Goal: Task Accomplishment & Management: Use online tool/utility

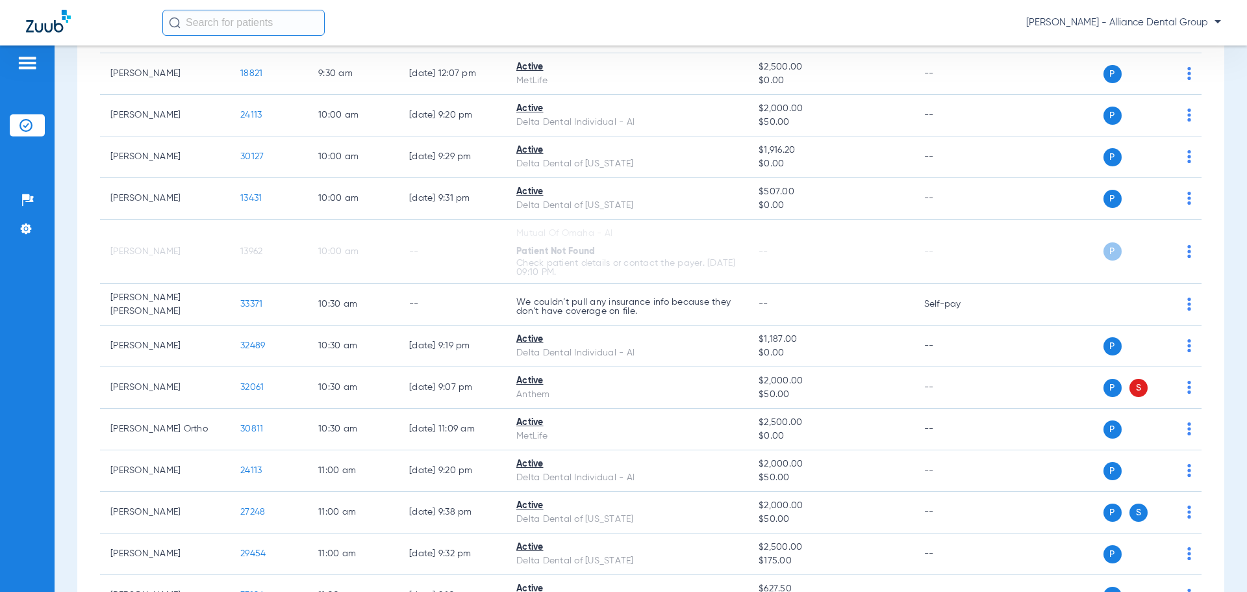
scroll to position [714, 0]
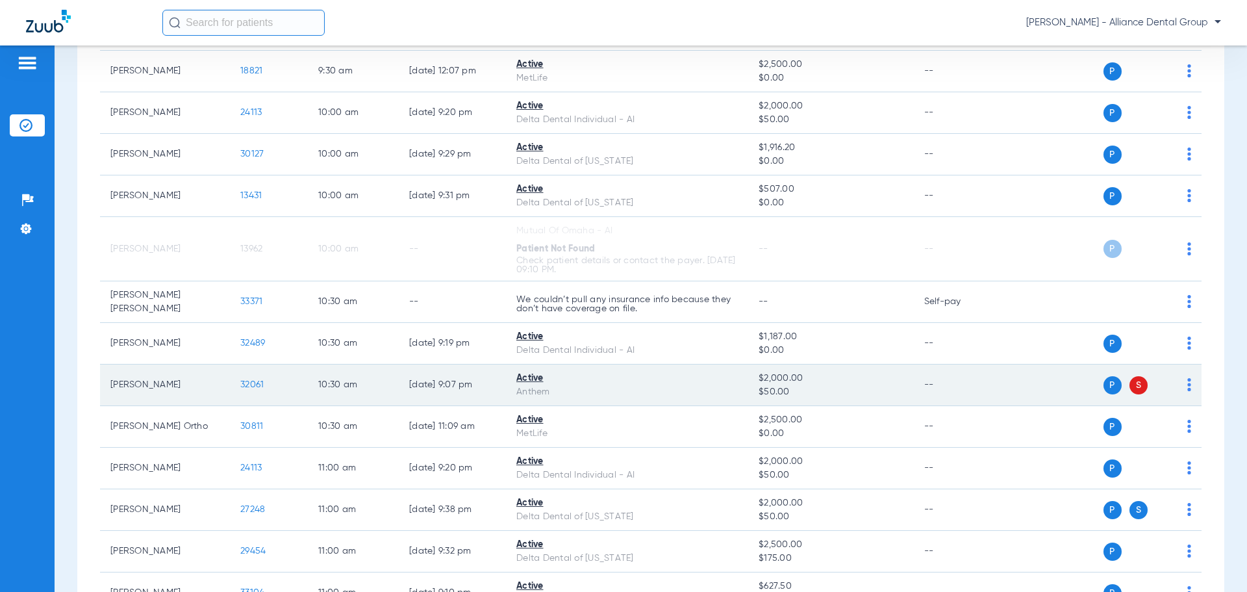
click at [1134, 384] on span "S" at bounding box center [1138, 385] width 18 height 18
click at [1187, 384] on img at bounding box center [1189, 384] width 4 height 13
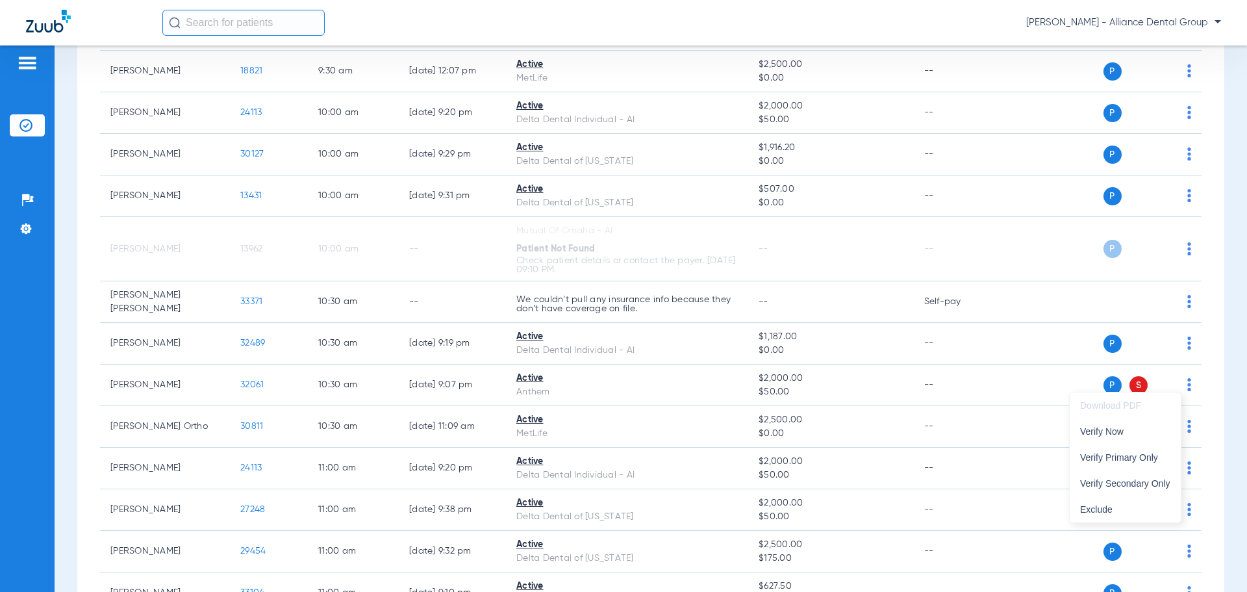
click at [1206, 386] on div at bounding box center [623, 296] width 1247 height 592
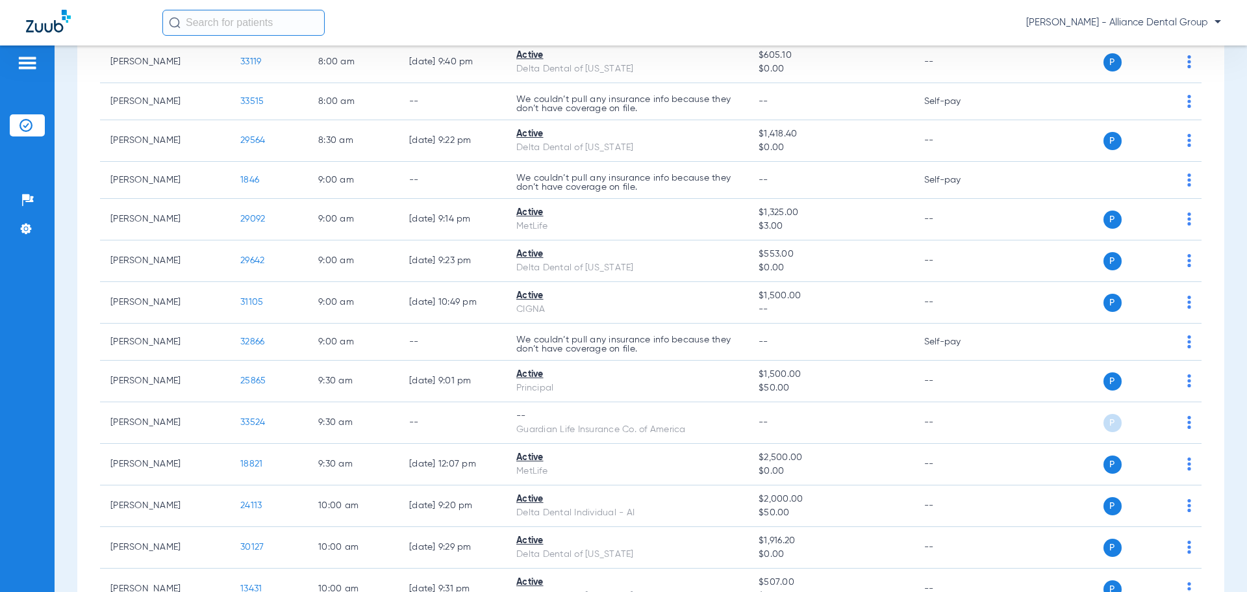
scroll to position [0, 0]
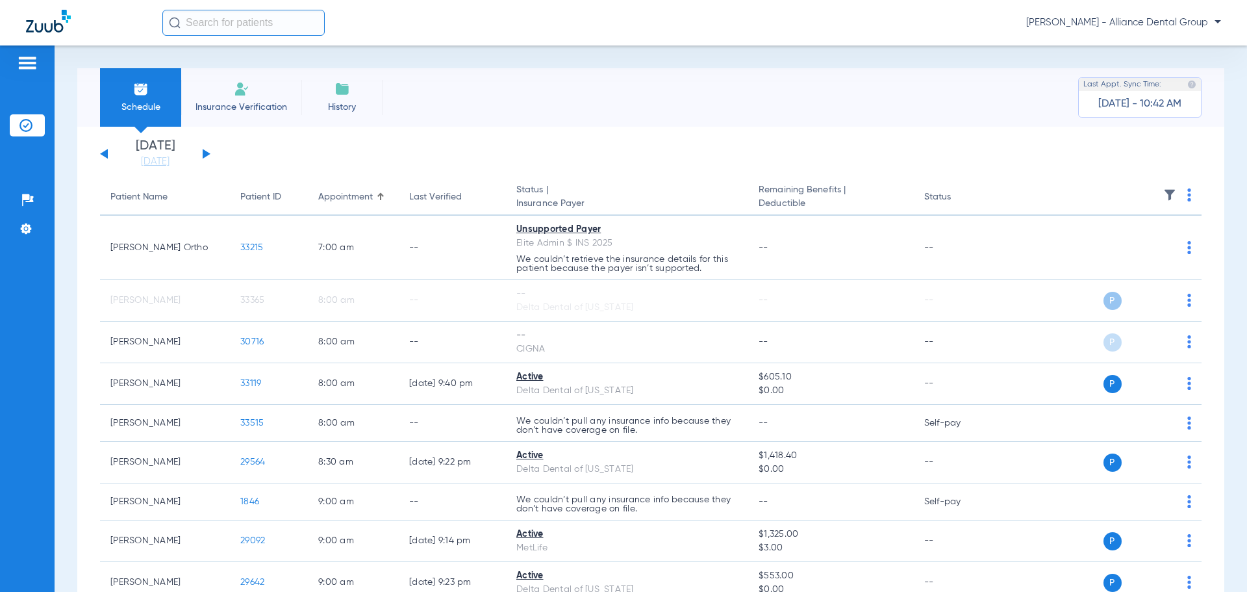
click at [351, 102] on span "History" at bounding box center [342, 107] width 62 height 13
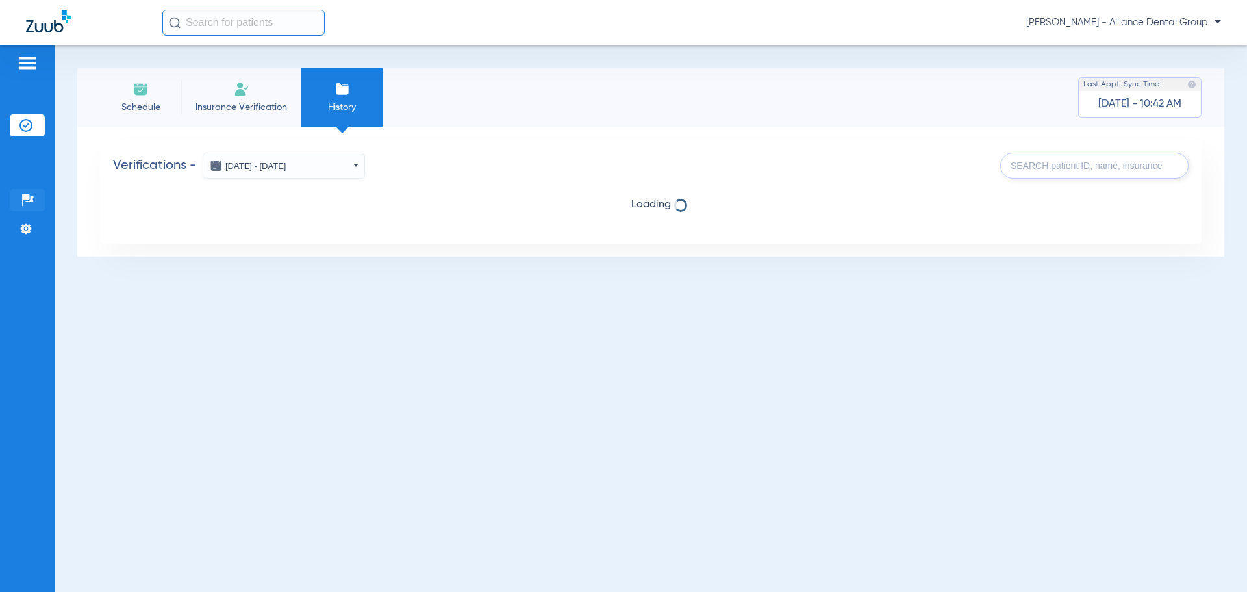
click at [32, 198] on img at bounding box center [27, 200] width 13 height 13
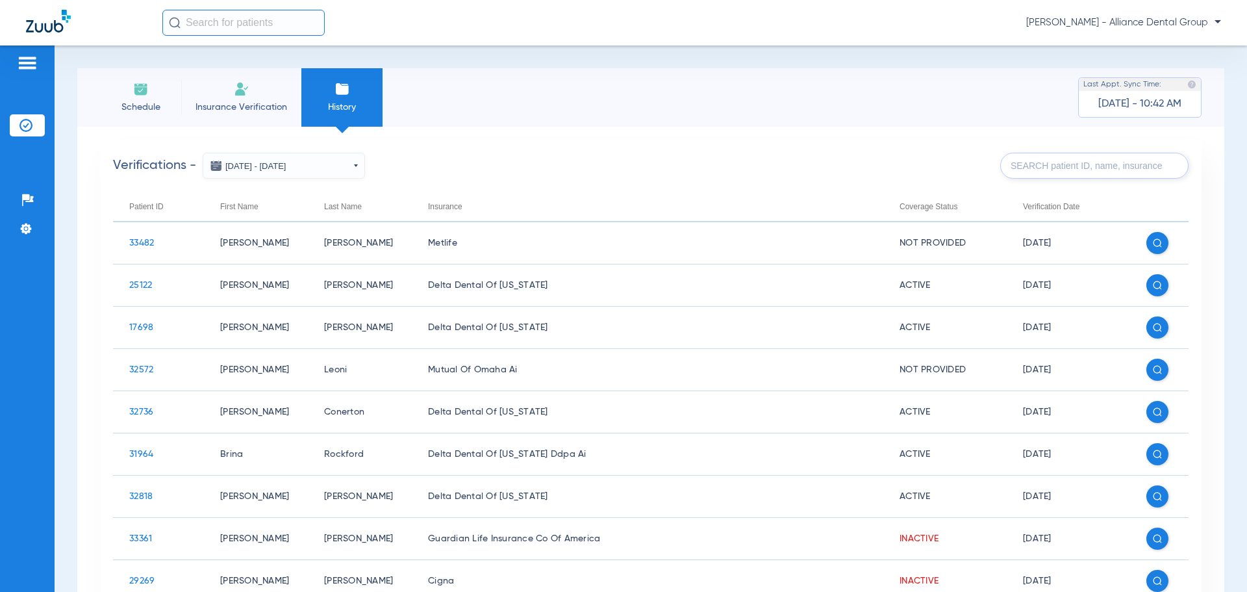
click at [134, 92] on img at bounding box center [141, 89] width 16 height 16
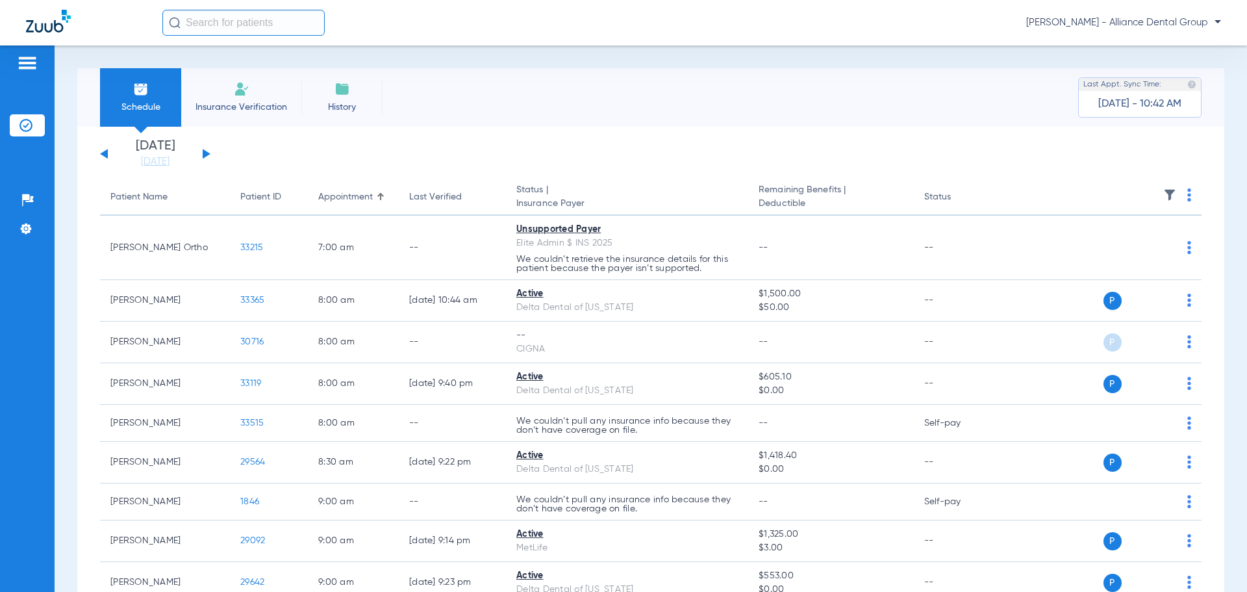
click at [247, 108] on span "Insurance Verification" at bounding box center [241, 107] width 101 height 13
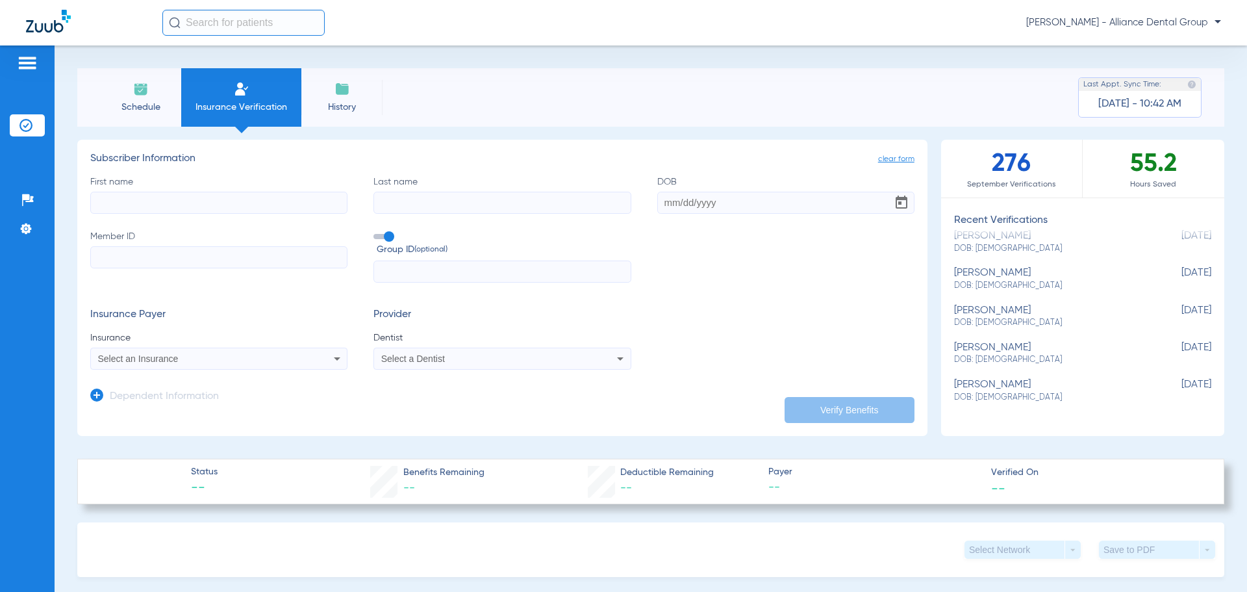
click at [29, 61] on img at bounding box center [27, 63] width 21 height 16
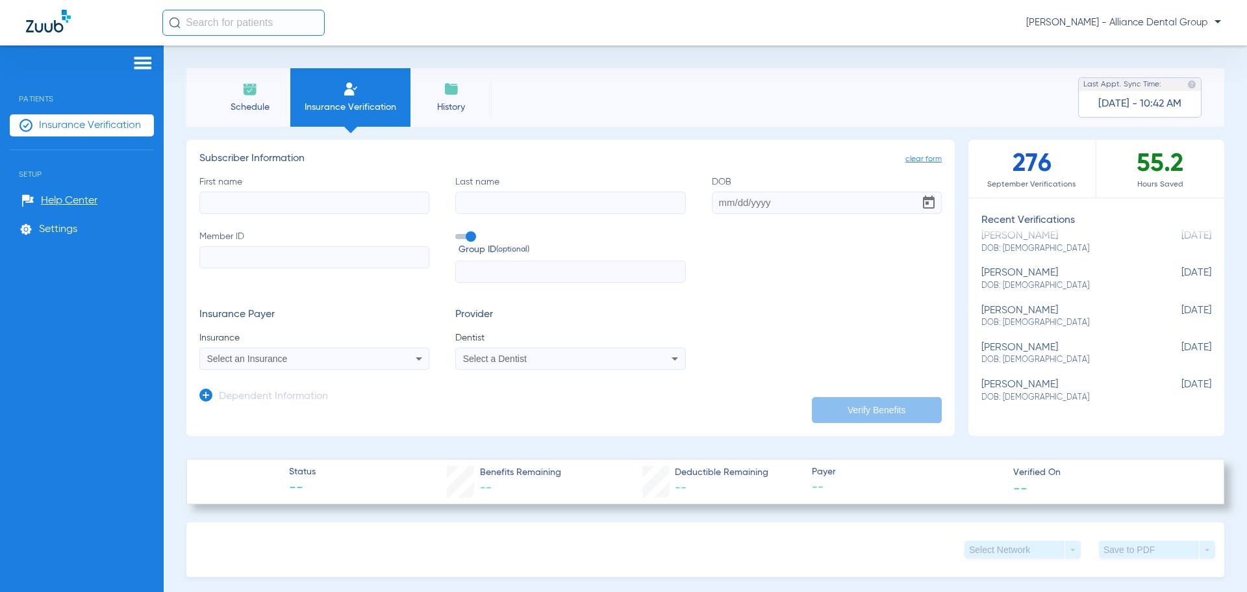
click at [251, 93] on img at bounding box center [250, 89] width 16 height 16
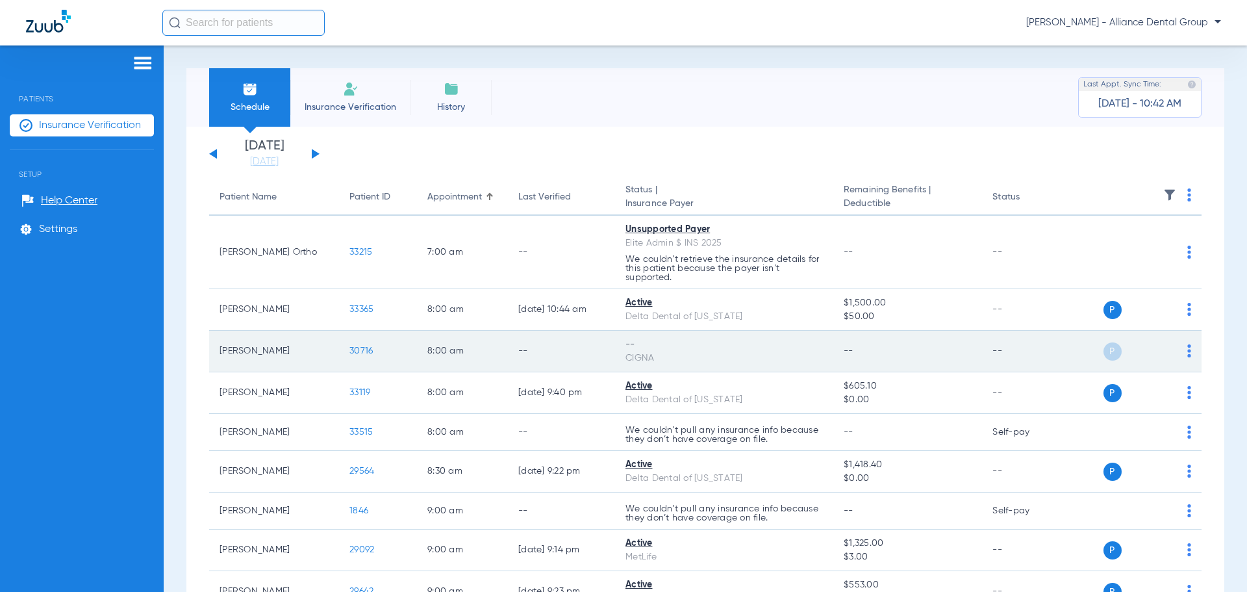
click at [1182, 362] on td "P S" at bounding box center [1135, 352] width 132 height 42
click at [1182, 355] on td "P S" at bounding box center [1135, 352] width 132 height 42
click at [1187, 352] on img at bounding box center [1189, 350] width 4 height 13
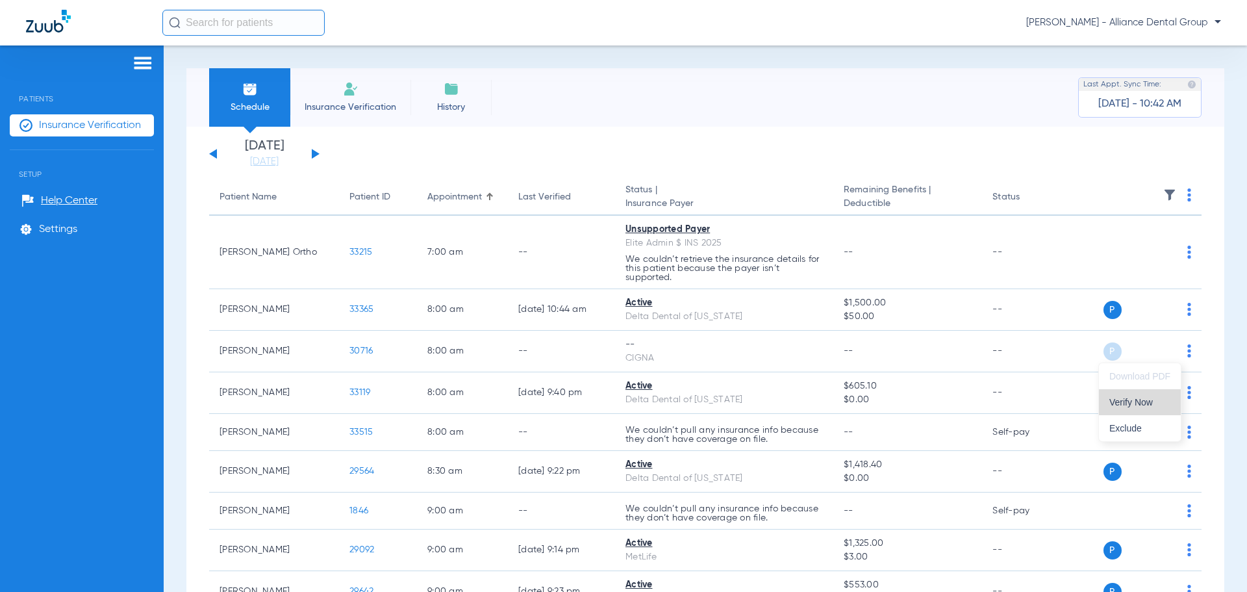
click at [1135, 407] on button "Verify Now" at bounding box center [1140, 402] width 82 height 26
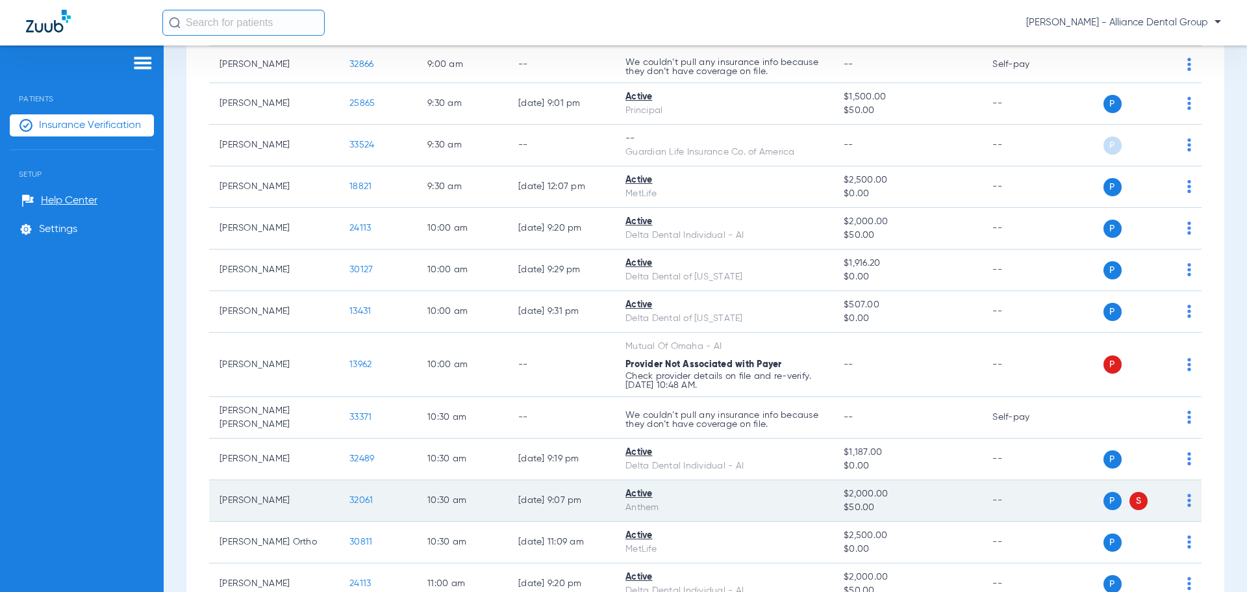
scroll to position [584, 0]
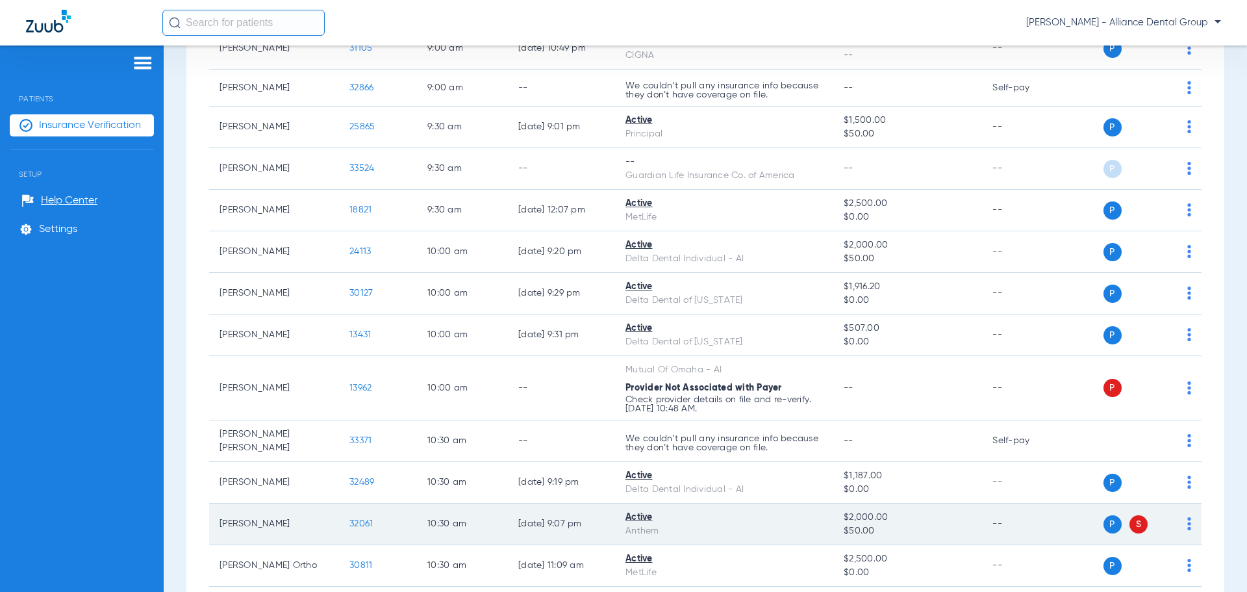
click at [1173, 518] on div "P S" at bounding box center [1129, 524] width 121 height 18
click at [1177, 519] on div "P S" at bounding box center [1129, 524] width 121 height 18
click at [1182, 521] on td "P S" at bounding box center [1135, 524] width 132 height 42
click at [1182, 527] on td "P S" at bounding box center [1135, 524] width 132 height 42
click at [1187, 521] on img at bounding box center [1189, 523] width 4 height 13
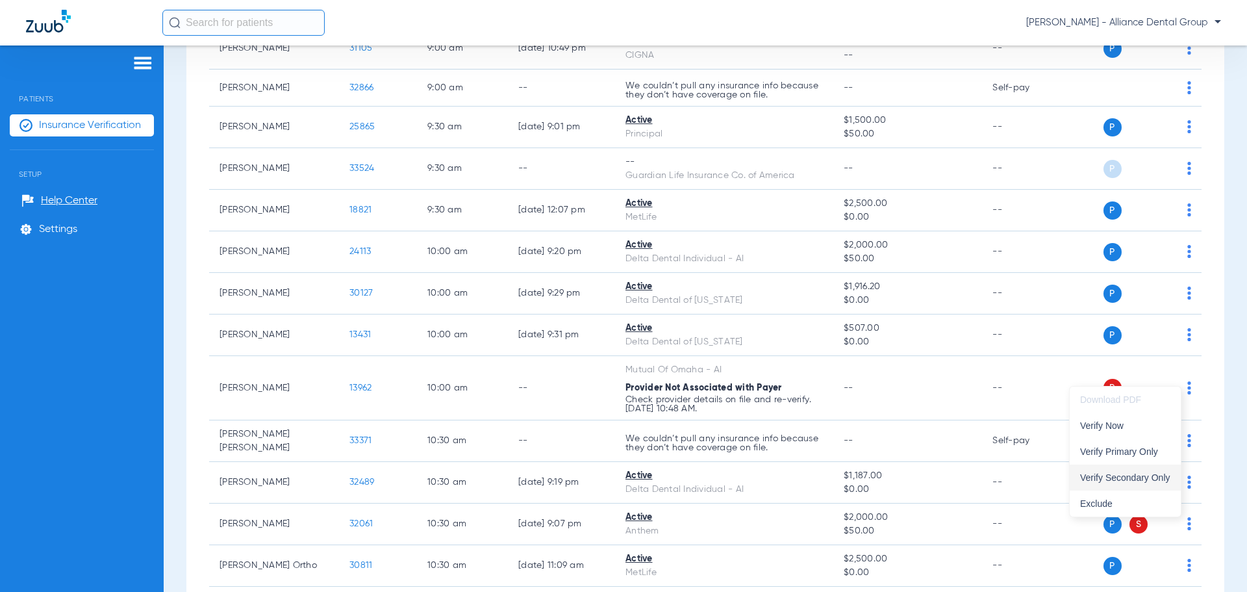
click at [1162, 473] on span "Verify Secondary Only" at bounding box center [1125, 477] width 90 height 9
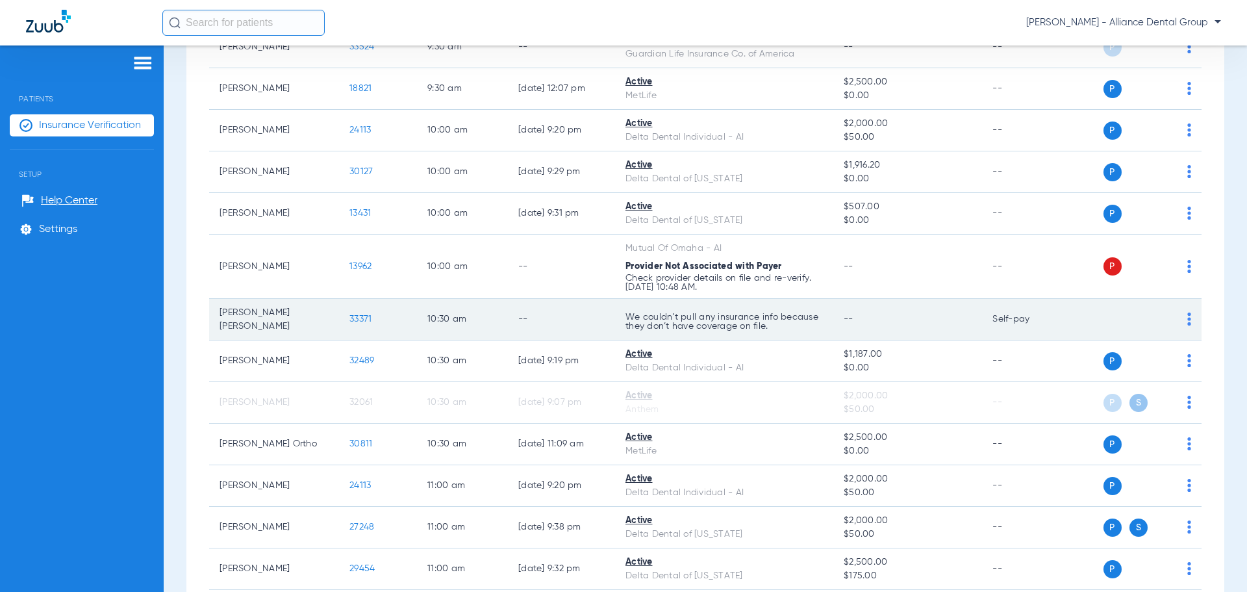
scroll to position [779, 0]
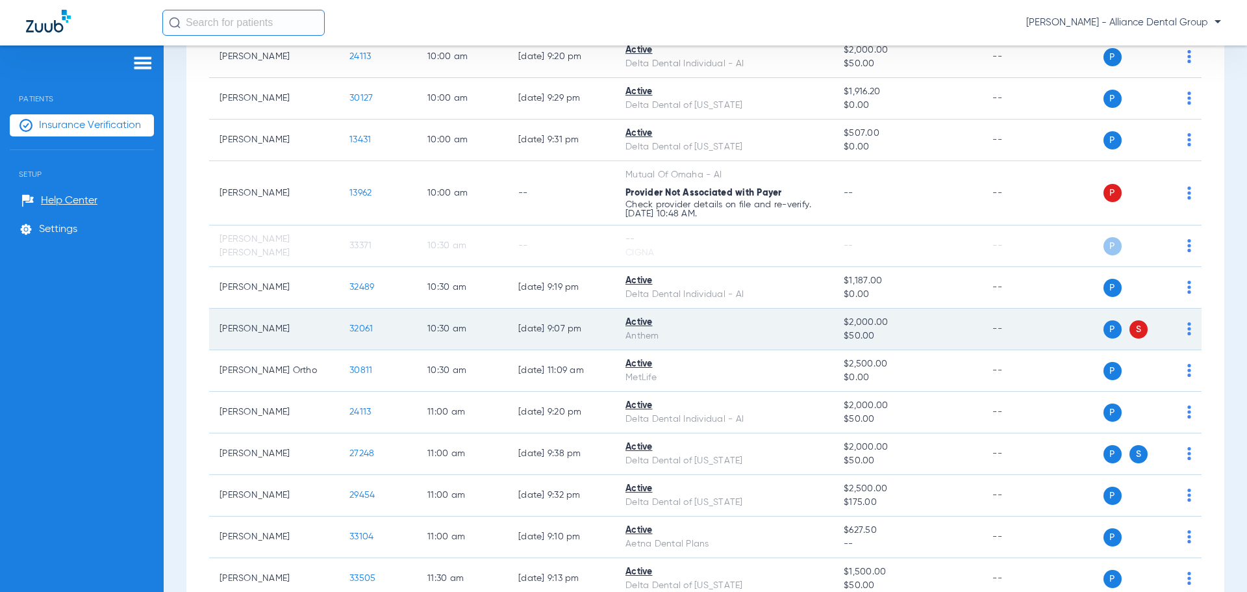
click at [1174, 332] on div "P S" at bounding box center [1129, 329] width 121 height 18
click at [1187, 332] on img at bounding box center [1189, 328] width 4 height 13
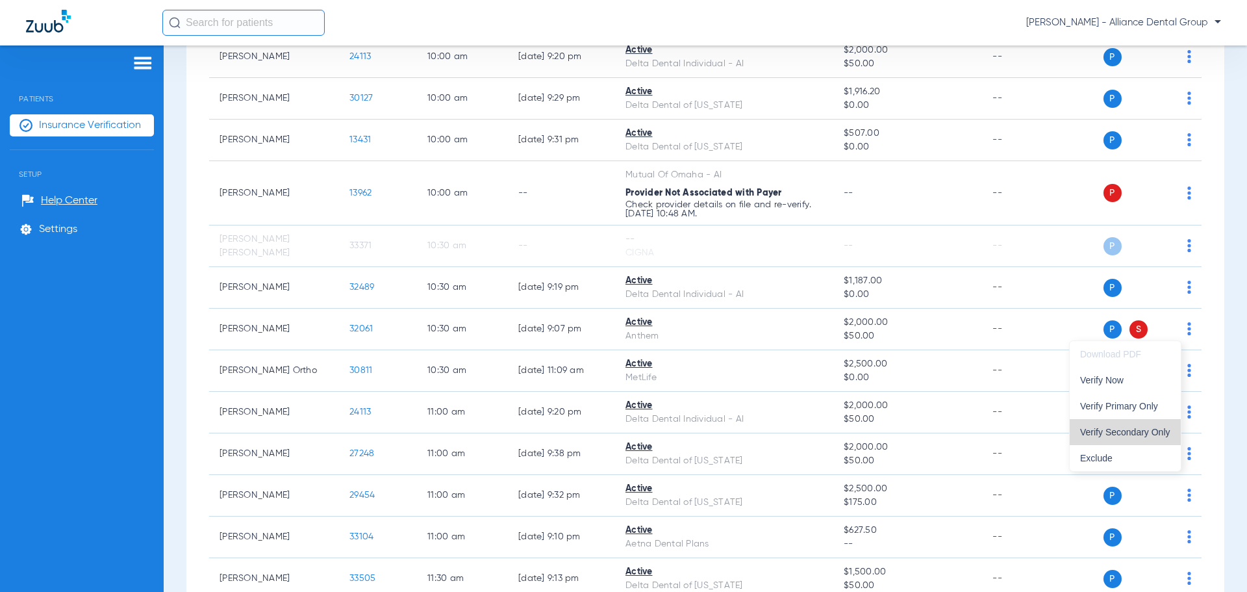
click at [1150, 433] on span "Verify Secondary Only" at bounding box center [1125, 431] width 90 height 9
